Goal: Navigation & Orientation: Find specific page/section

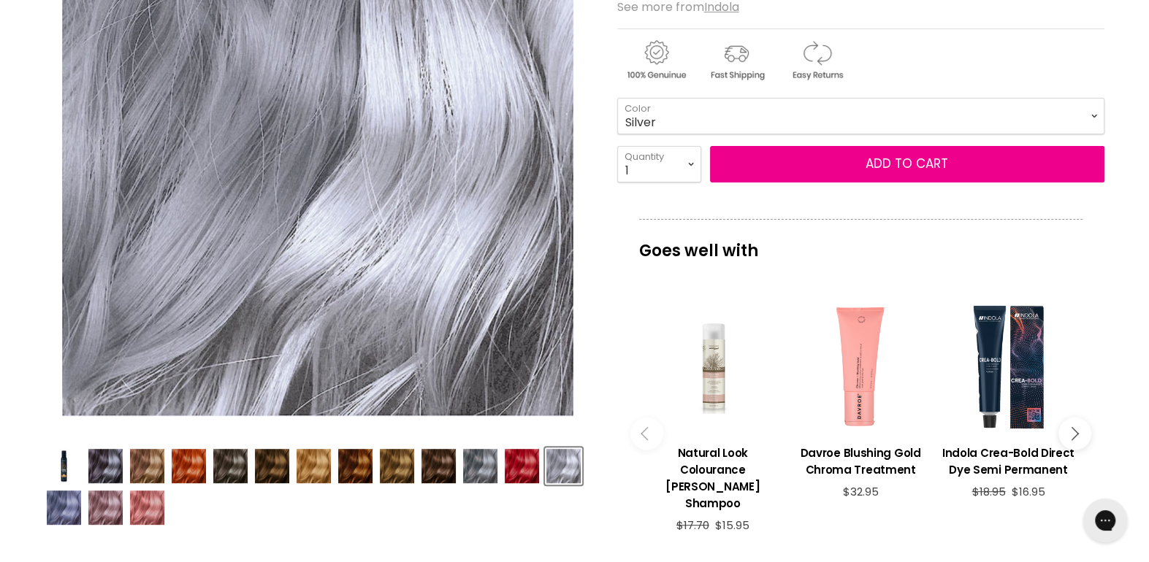
scroll to position [292, 0]
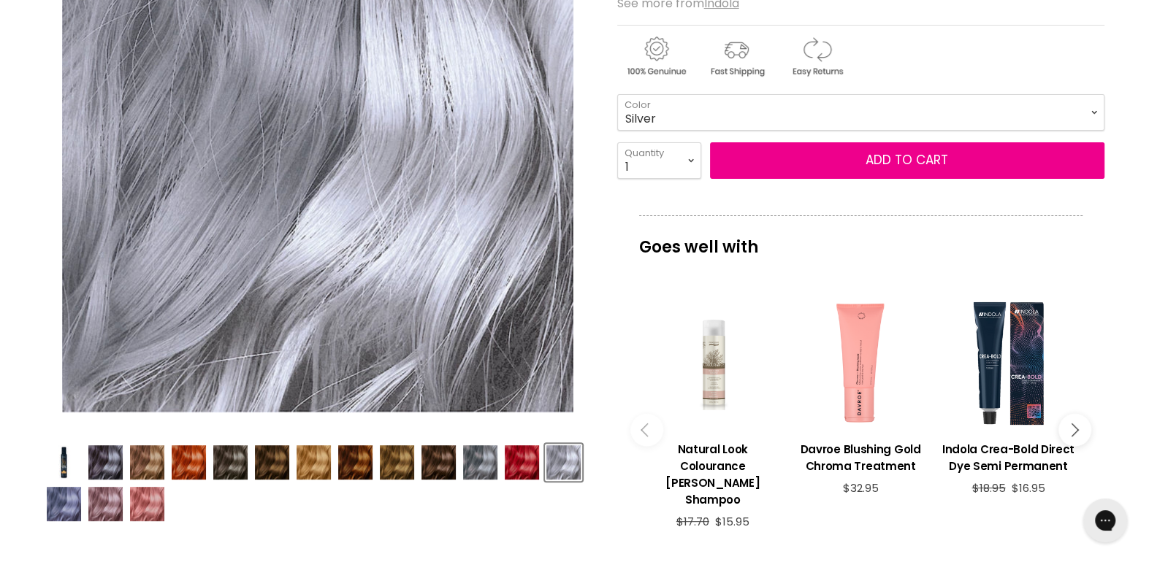
click at [472, 464] on img "Product thumbnails" at bounding box center [480, 462] width 34 height 34
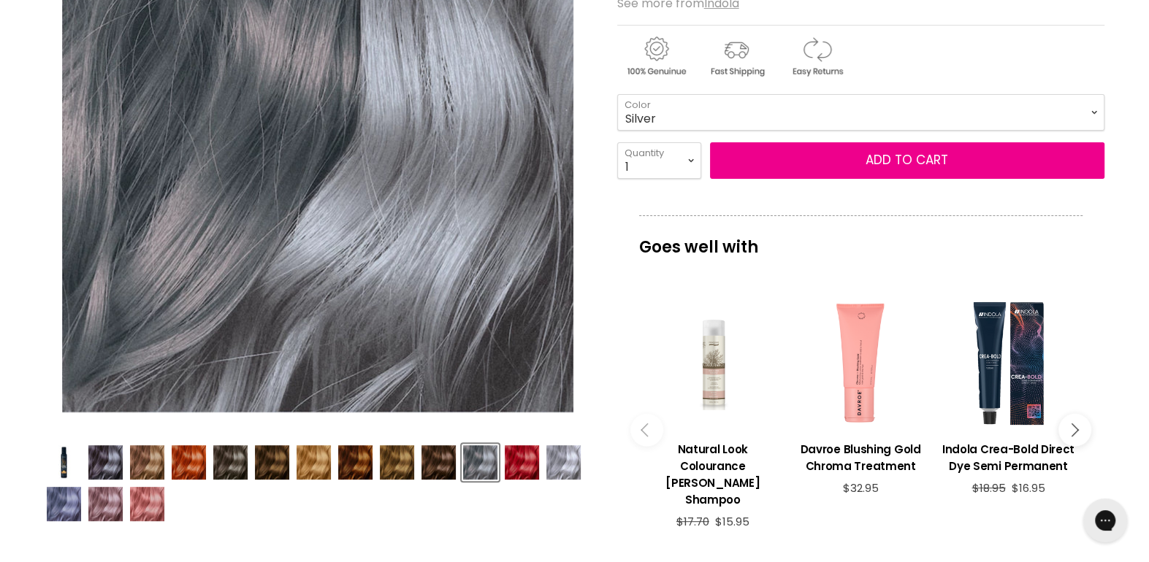
click at [558, 458] on img "Product thumbnails" at bounding box center [563, 462] width 34 height 34
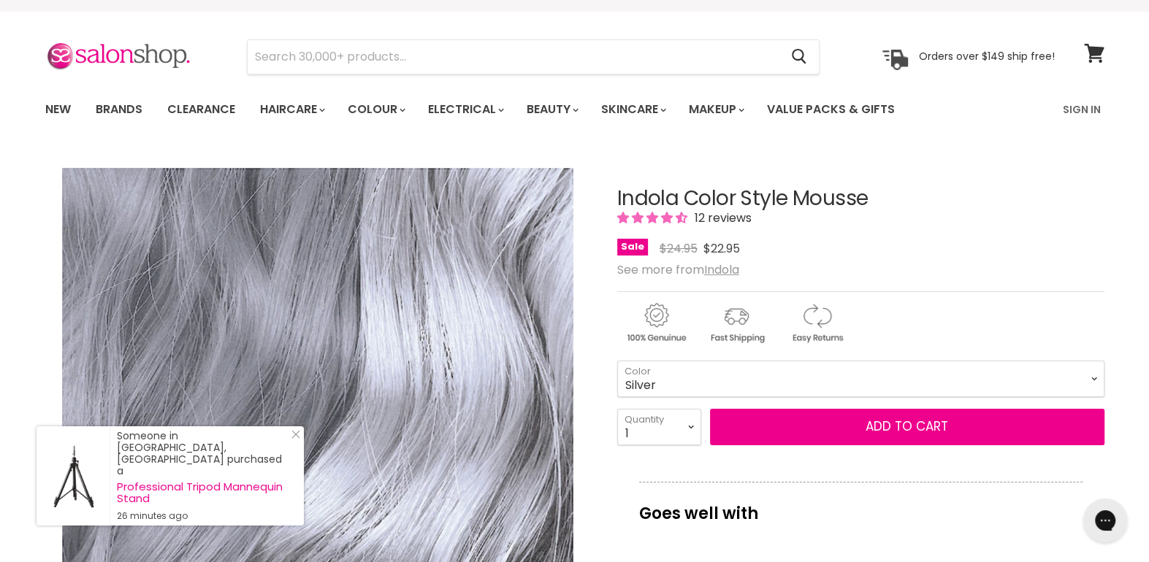
scroll to position [0, 0]
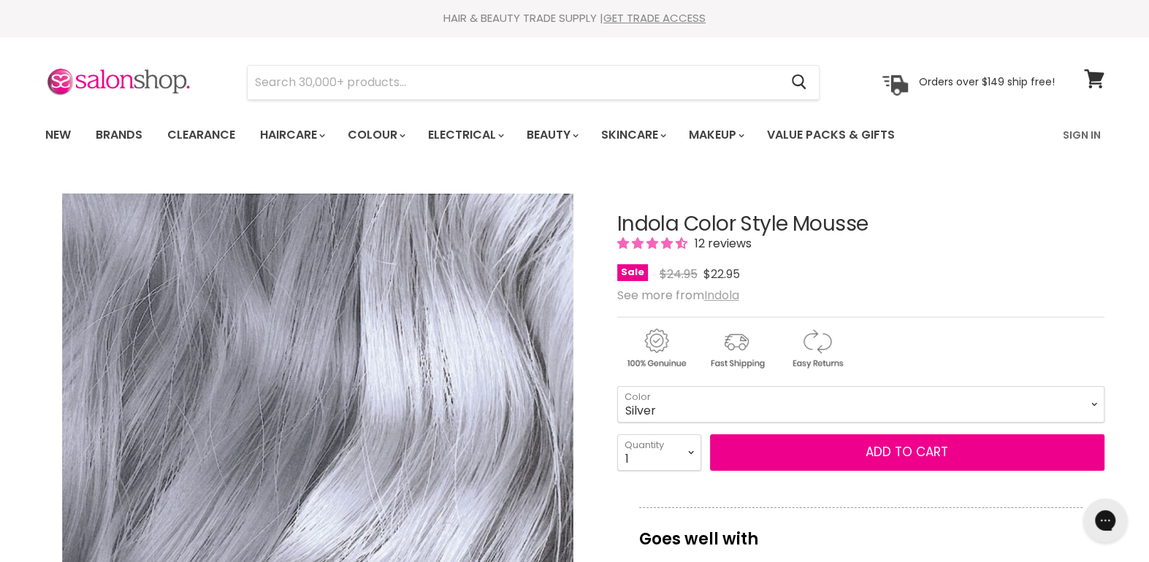
click at [735, 294] on u "Indola" at bounding box center [721, 295] width 35 height 17
